Goal: Information Seeking & Learning: Learn about a topic

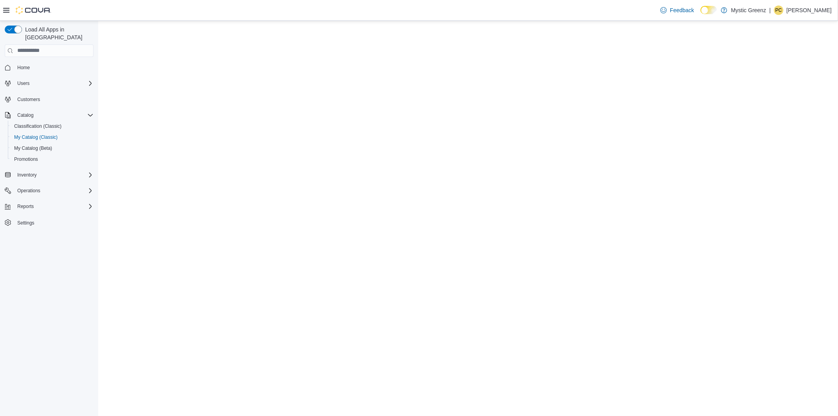
select select "**********"
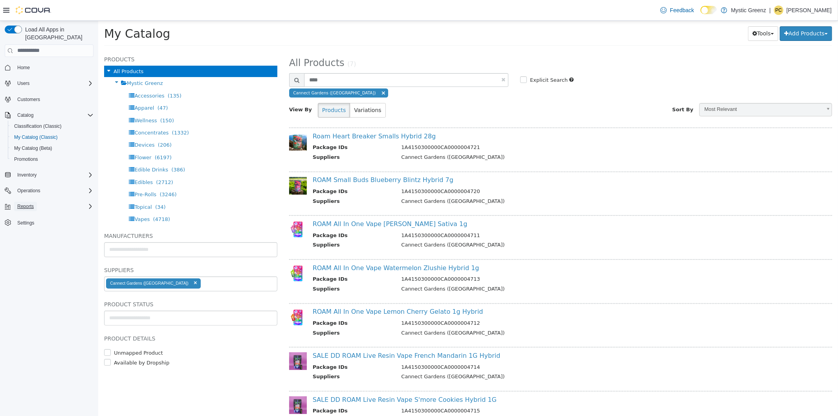
click at [33, 203] on span "Reports" at bounding box center [25, 206] width 16 height 6
click at [22, 247] on span "Reports" at bounding box center [22, 250] width 16 height 6
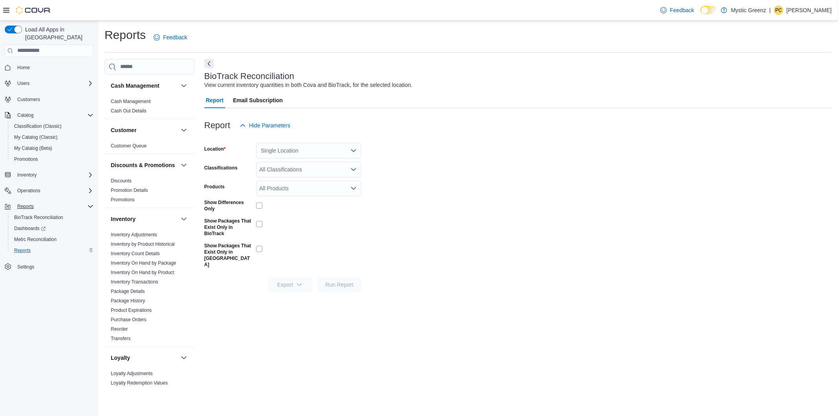
click at [296, 152] on div "Single Location" at bounding box center [308, 151] width 105 height 16
click at [303, 200] on span "360 S Green Mount Rd." at bounding box center [309, 198] width 54 height 8
click at [134, 313] on link "Product Expirations" at bounding box center [131, 309] width 41 height 5
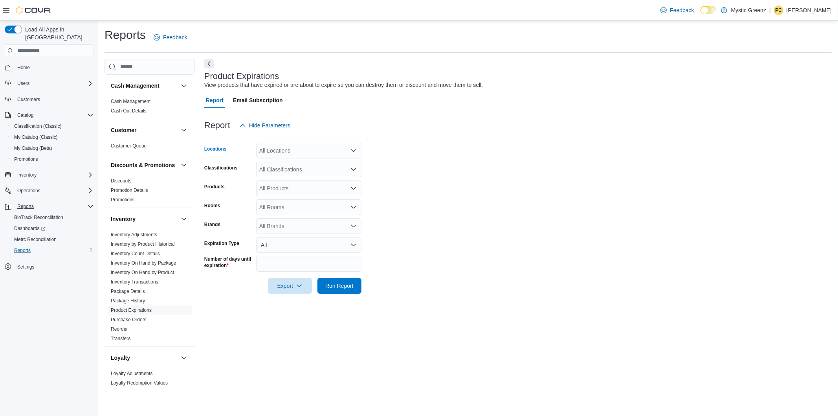
click at [344, 147] on div "All Locations" at bounding box center [308, 151] width 105 height 16
click at [311, 197] on span "360 S Green Mount Rd." at bounding box center [300, 198] width 54 height 8
drag, startPoint x: 336, startPoint y: 286, endPoint x: 391, endPoint y: 252, distance: 64.7
click at [334, 287] on span "Run Report" at bounding box center [339, 286] width 28 height 8
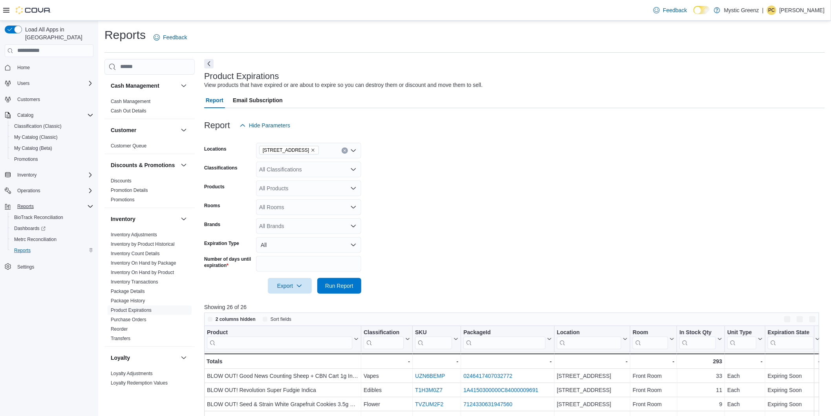
scroll to position [235, 0]
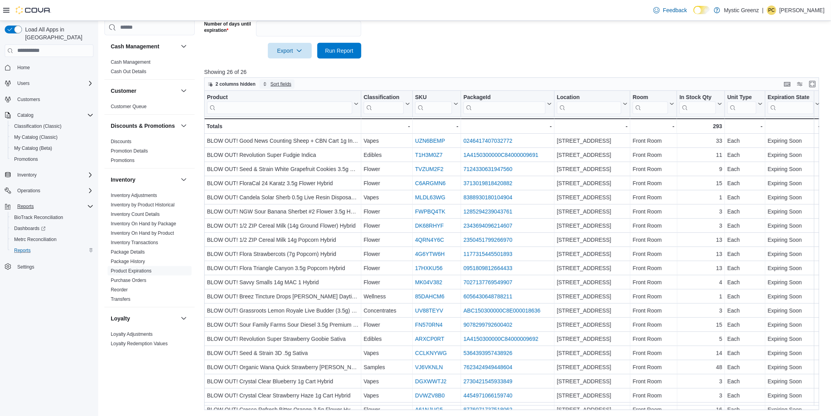
click at [268, 81] on span "Sort fields" at bounding box center [277, 83] width 29 height 9
click at [243, 85] on span "2 columns hidden" at bounding box center [236, 84] width 40 height 6
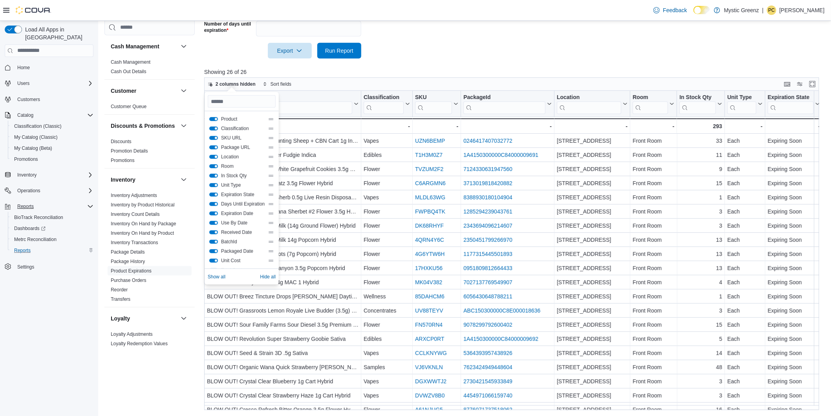
click at [211, 157] on button "Location" at bounding box center [213, 157] width 9 height 4
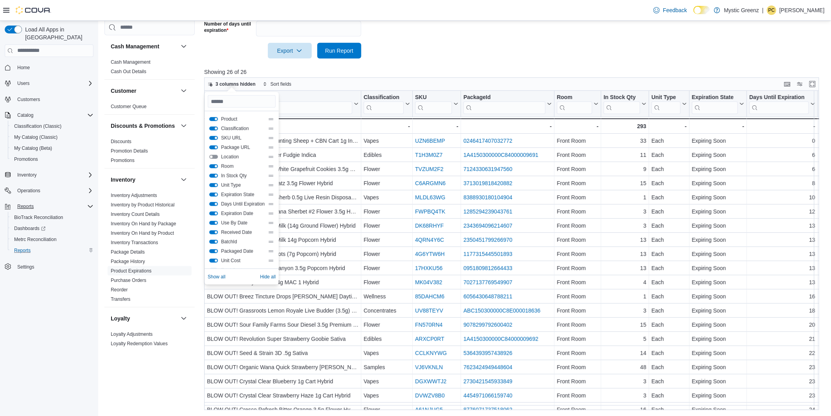
click at [213, 194] on button "Expiration State" at bounding box center [213, 194] width 9 height 4
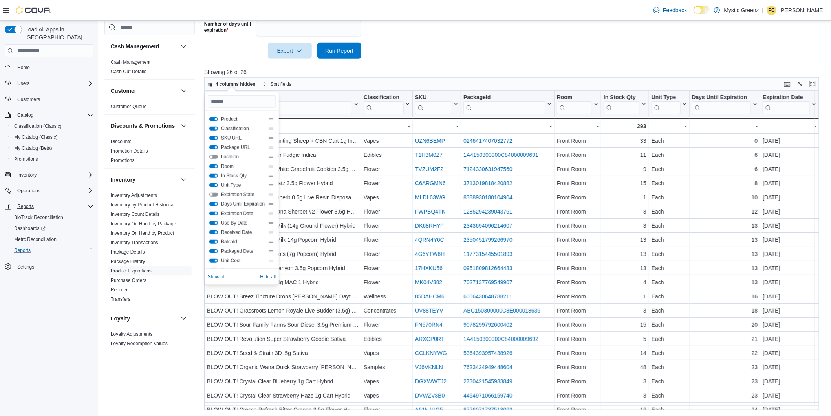
click at [209, 185] on button "Unit Type" at bounding box center [213, 185] width 9 height 4
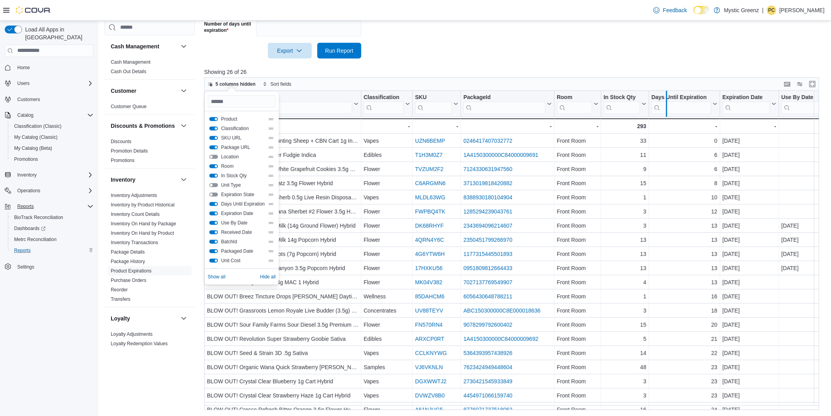
drag, startPoint x: 650, startPoint y: 94, endPoint x: 668, endPoint y: 99, distance: 18.4
click at [668, 99] on div at bounding box center [666, 104] width 6 height 26
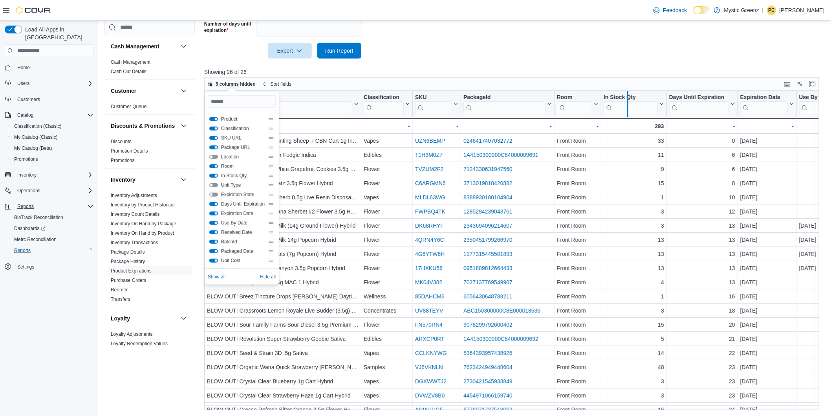
drag, startPoint x: 668, startPoint y: 100, endPoint x: 629, endPoint y: 106, distance: 39.4
click at [629, 106] on div at bounding box center [628, 104] width 6 height 26
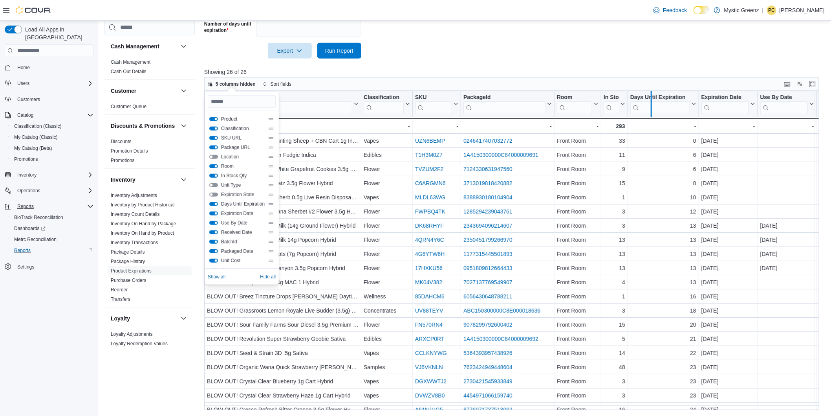
drag, startPoint x: 700, startPoint y: 95, endPoint x: 653, endPoint y: 104, distance: 48.4
click at [653, 104] on div at bounding box center [651, 104] width 6 height 26
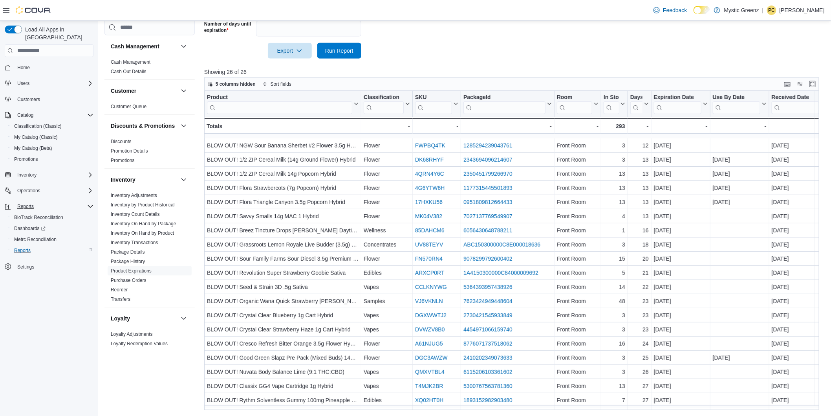
scroll to position [95, 0]
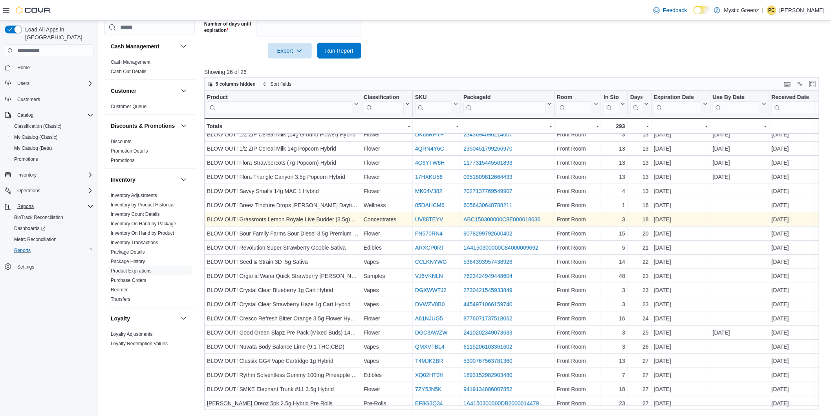
click at [467, 216] on link "ABC150300000C8E000018636" at bounding box center [502, 219] width 77 height 6
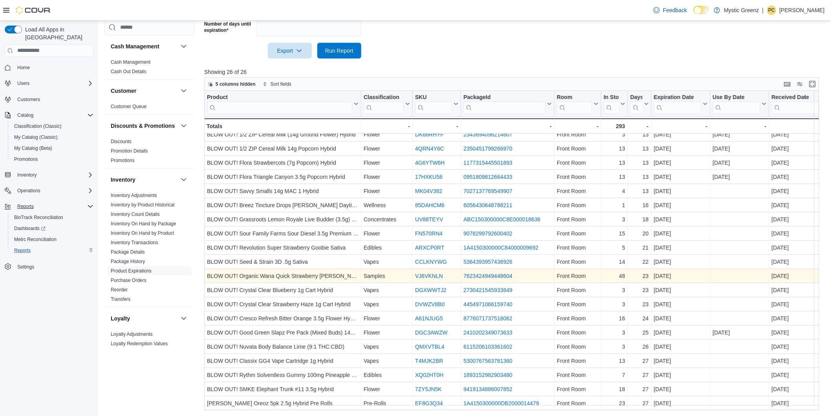
click at [473, 273] on link "7623424949448604" at bounding box center [488, 276] width 49 height 6
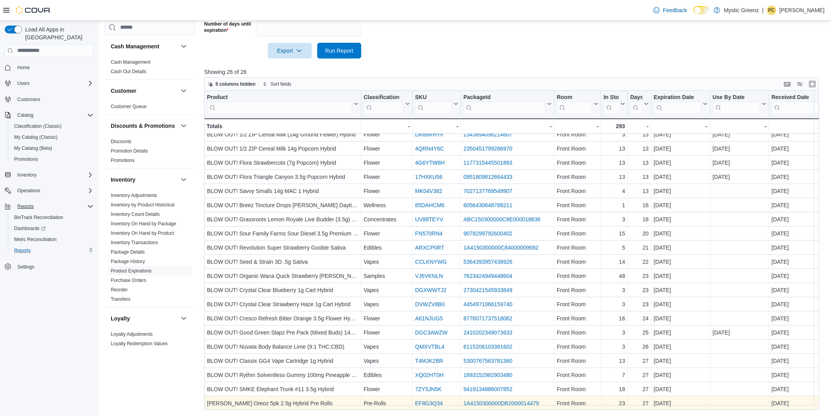
click at [476, 400] on link "1A4150300000DB2000014479" at bounding box center [501, 403] width 75 height 6
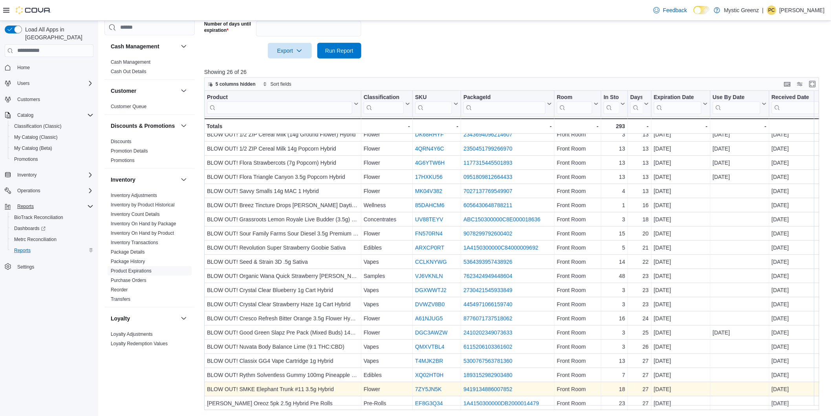
click at [477, 386] on link "9419134886007852" at bounding box center [488, 389] width 49 height 6
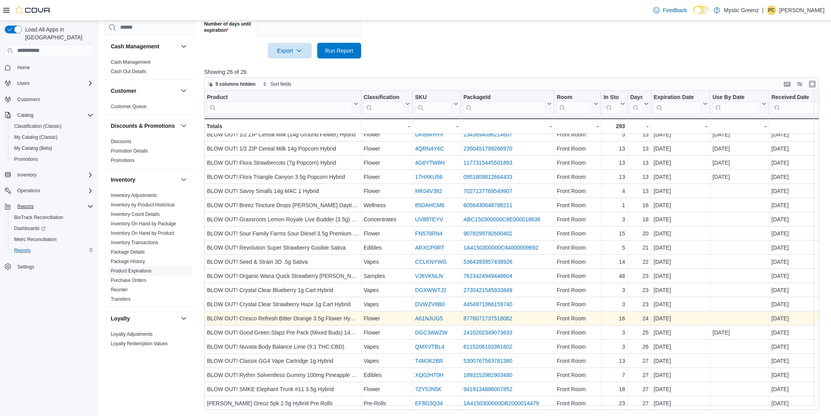
click at [482, 315] on link "8776071737518062" at bounding box center [488, 318] width 49 height 6
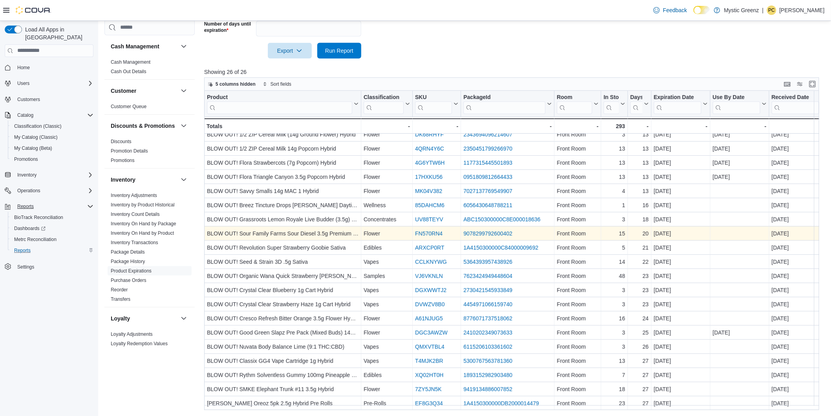
click at [494, 230] on link "9078299792600402" at bounding box center [488, 233] width 49 height 6
